Goal: Complete application form

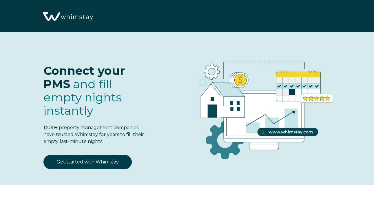
select select "US"
select select "Standard"
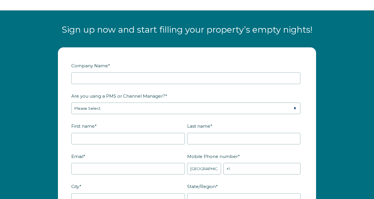
scroll to position [651, 0]
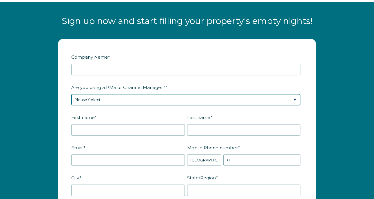
click at [176, 99] on select "Please Select Barefoot BookingPal Boost Brightside CiiRUS Escapia Guesty Hostaw…" at bounding box center [185, 100] width 229 height 12
select select "Hostaway"
click at [71, 94] on select "Please Select Barefoot BookingPal Boost Brightside CiiRUS Escapia Guesty Hostaw…" at bounding box center [185, 100] width 229 height 12
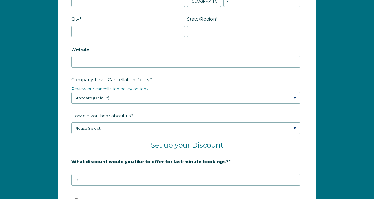
scroll to position [811, 0]
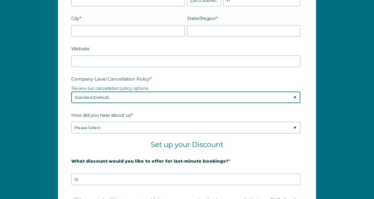
click at [180, 98] on select "Please Select Partial Standard (Default) Moderate Strict" at bounding box center [185, 98] width 229 height 12
click at [71, 92] on select "Please Select Partial Standard (Default) Moderate Strict" at bounding box center [185, 98] width 229 height 12
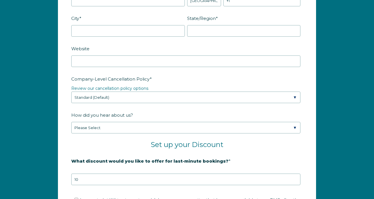
click at [279, 83] on label "Company-Level Cancellation Policy *" at bounding box center [186, 79] width 231 height 10
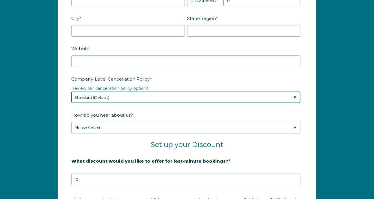
click at [279, 92] on select "Please Select Partial Standard (Default) Moderate Strict" at bounding box center [185, 98] width 229 height 12
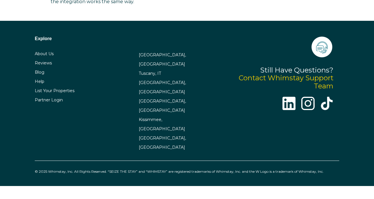
scroll to position [1345, 0]
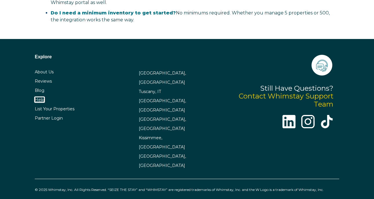
click at [37, 102] on link "Help" at bounding box center [40, 99] width 10 height 5
